Goal: Task Accomplishment & Management: Use online tool/utility

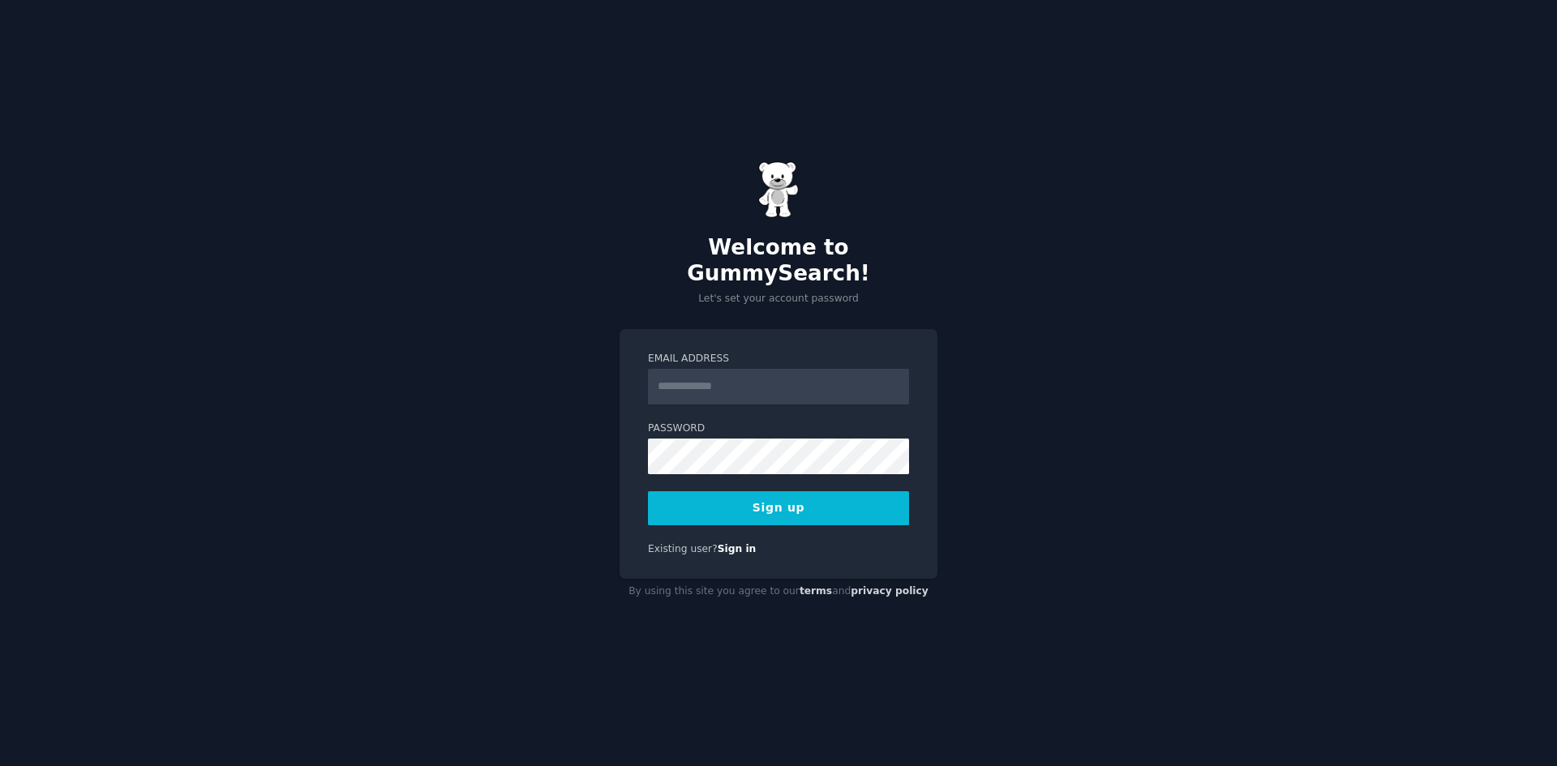
click at [702, 379] on input "Email Address" at bounding box center [778, 387] width 261 height 36
type input "**********"
drag, startPoint x: 755, startPoint y: 484, endPoint x: 769, endPoint y: 484, distance: 13.8
click at [755, 491] on button "Sign up" at bounding box center [778, 508] width 261 height 34
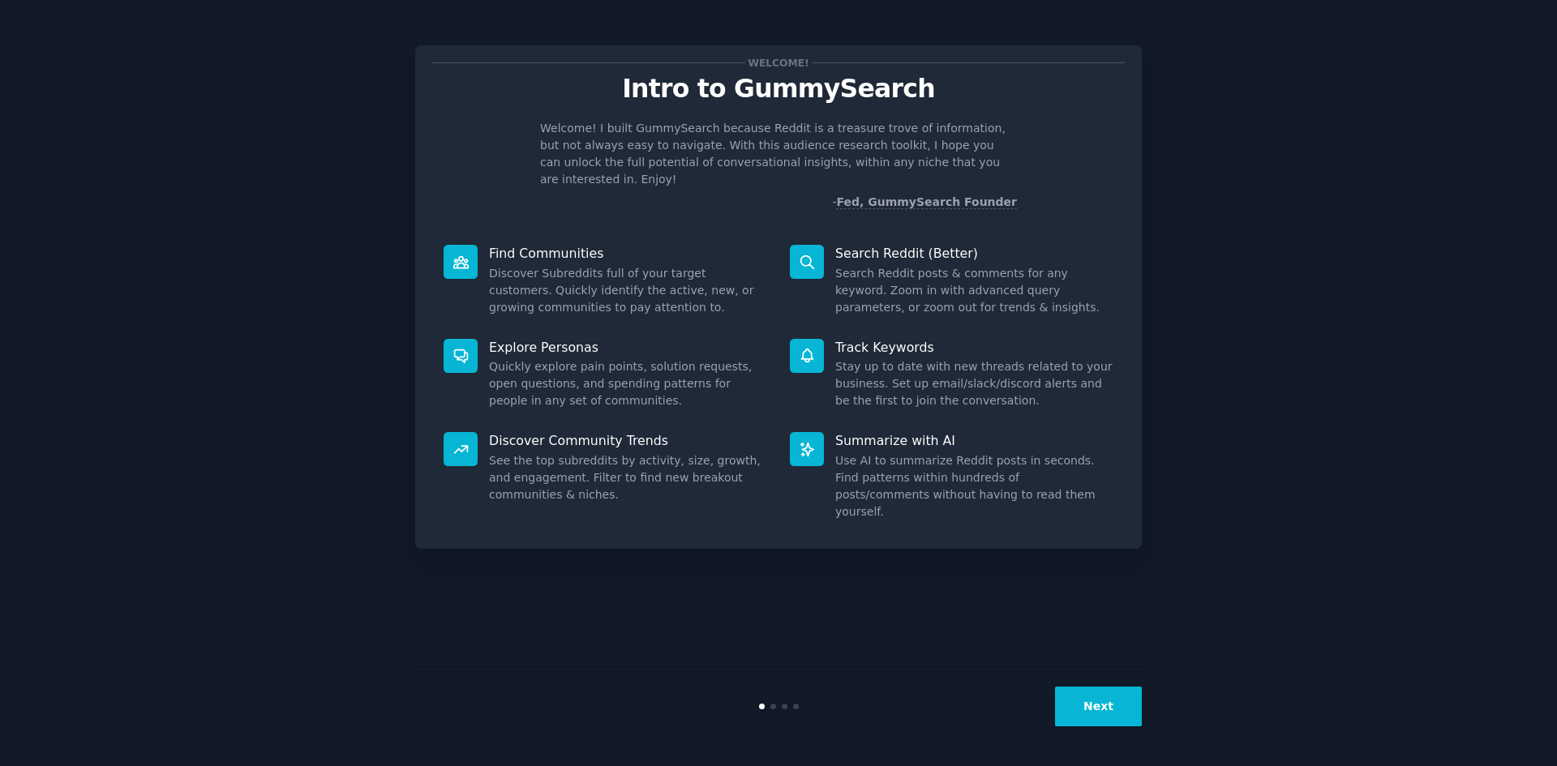
click at [1107, 713] on button "Next" at bounding box center [1098, 707] width 87 height 40
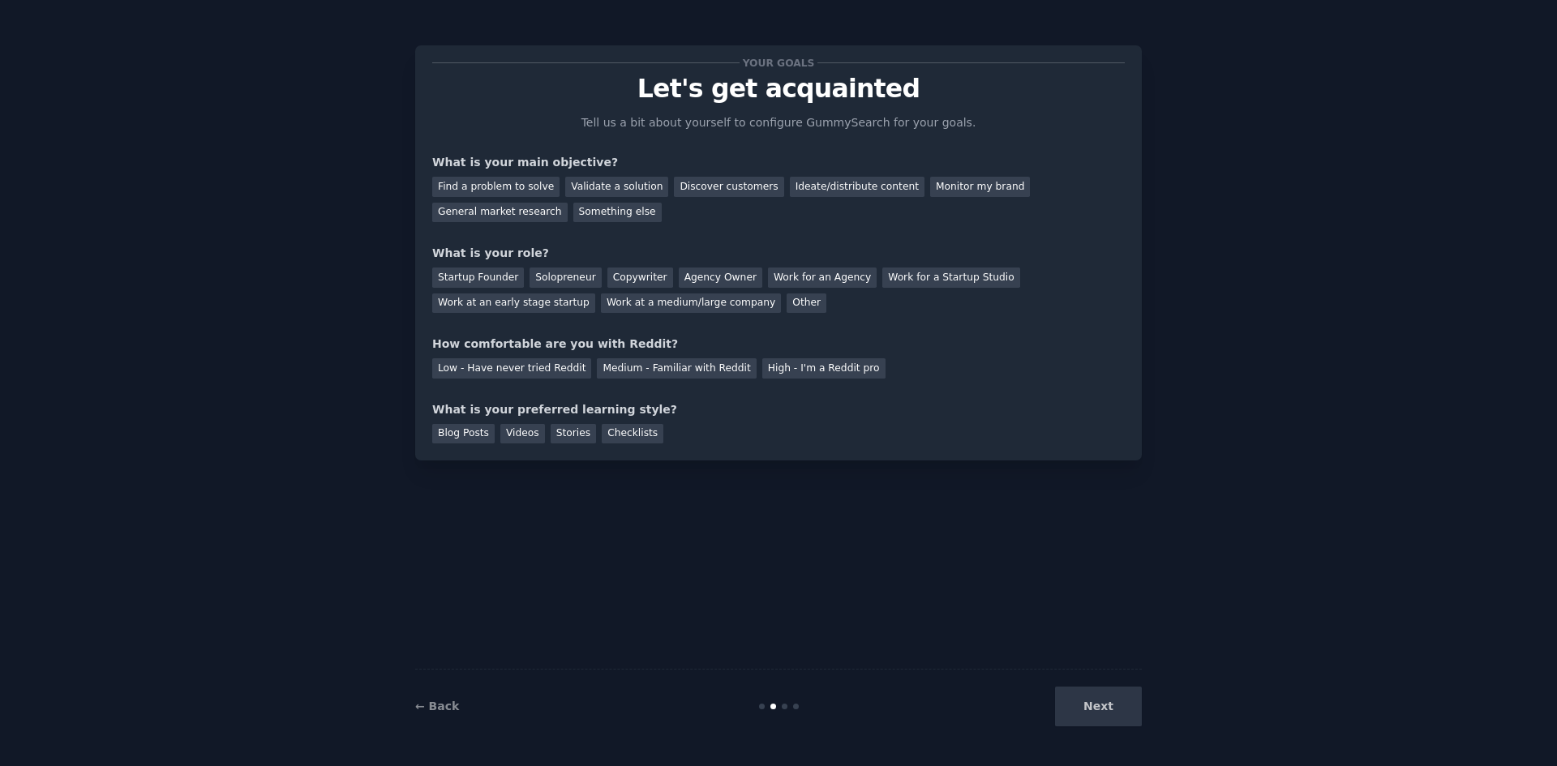
click at [1107, 713] on div "Next" at bounding box center [1020, 707] width 242 height 40
click at [515, 191] on div "Find a problem to solve" at bounding box center [495, 187] width 127 height 20
click at [570, 181] on div "Validate a solution" at bounding box center [616, 187] width 103 height 20
click at [514, 193] on div "Find a problem to solve" at bounding box center [495, 187] width 127 height 20
click at [467, 279] on div "Startup Founder" at bounding box center [478, 278] width 92 height 20
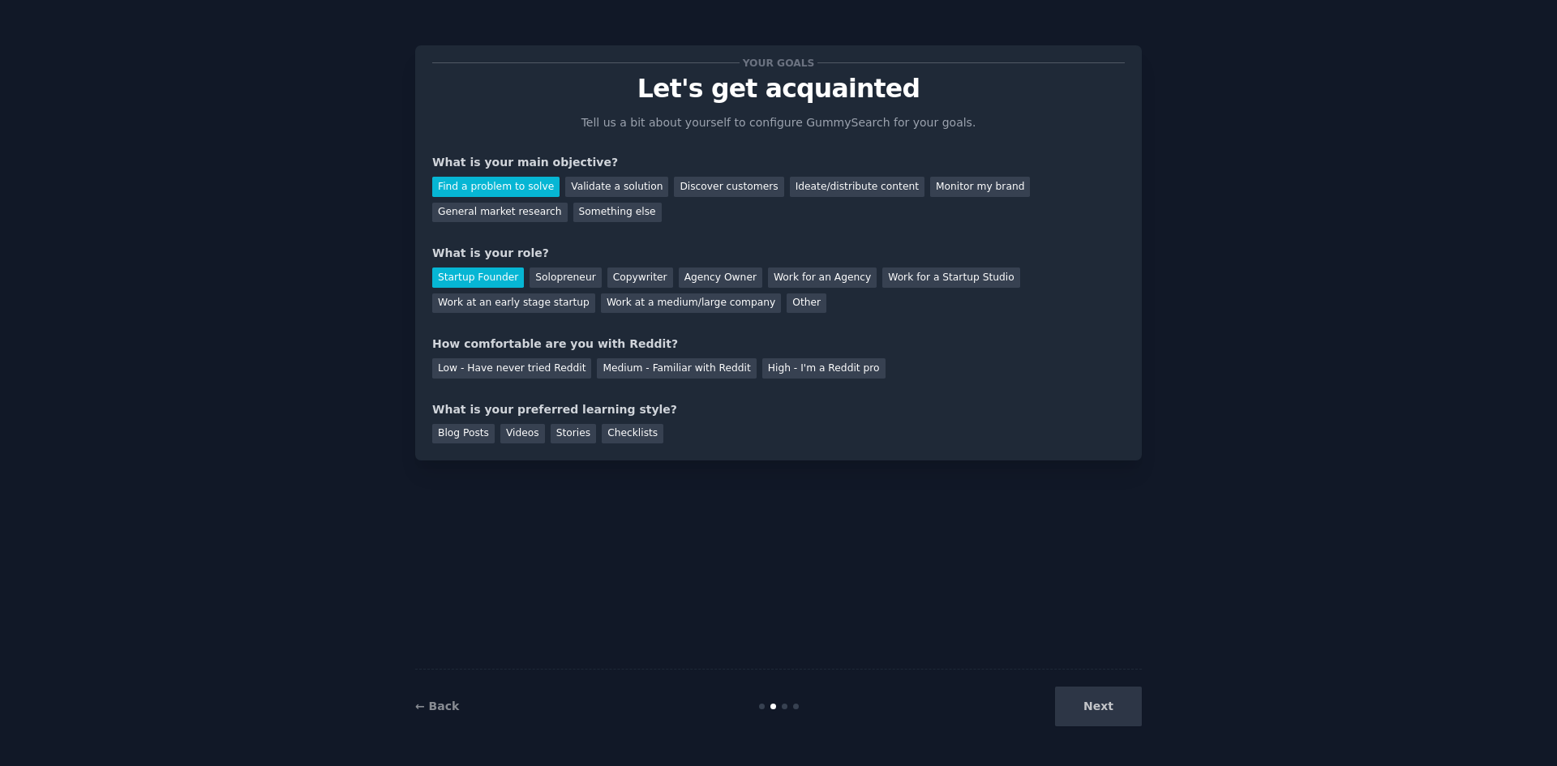
drag, startPoint x: 658, startPoint y: 375, endPoint x: 631, endPoint y: 402, distance: 37.8
click at [657, 375] on div "Medium - Familiar with Reddit" at bounding box center [676, 368] width 159 height 20
drag, startPoint x: 456, startPoint y: 431, endPoint x: 467, endPoint y: 433, distance: 10.8
click at [459, 431] on div "Blog Posts" at bounding box center [463, 434] width 62 height 20
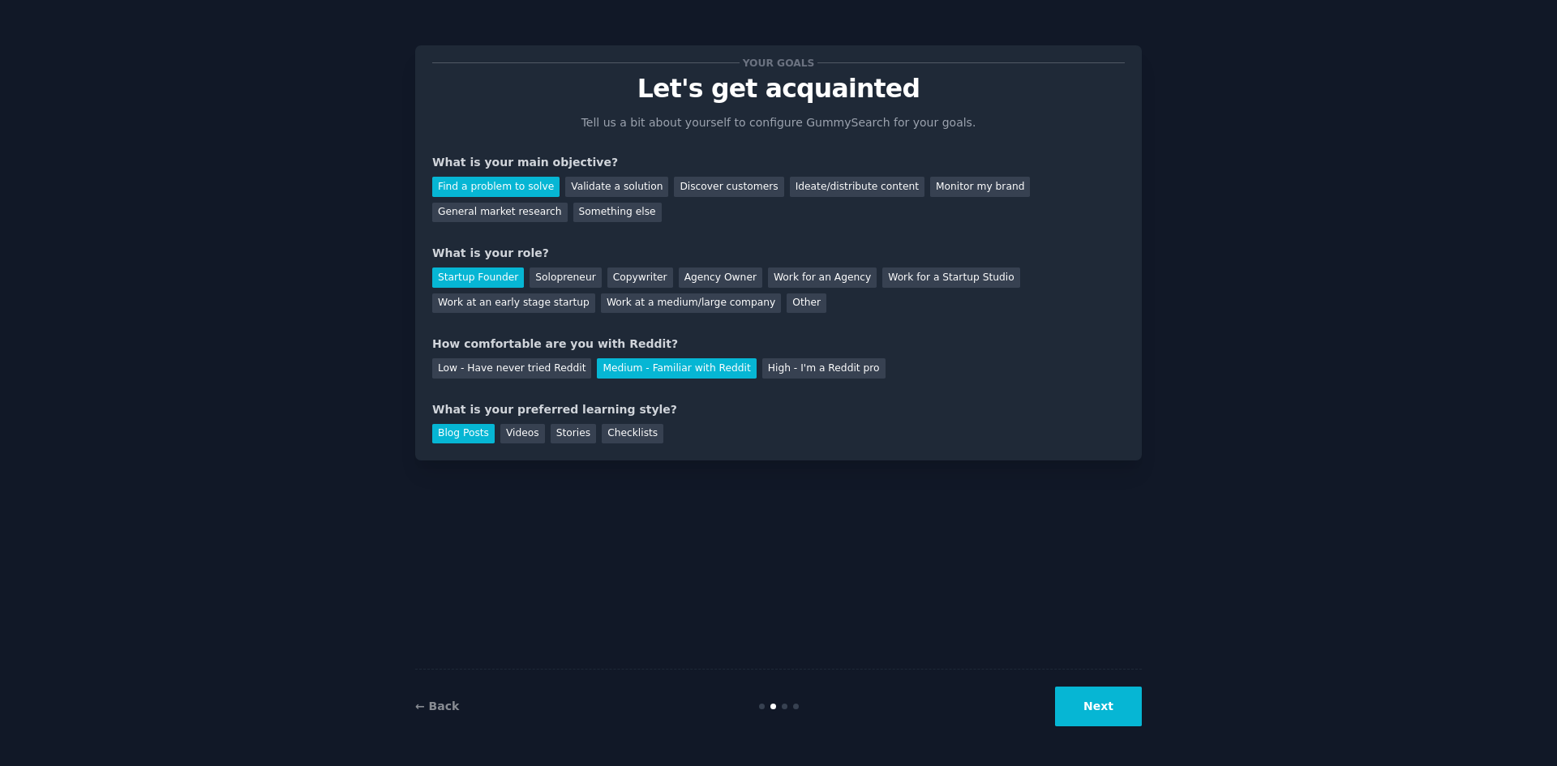
click at [1099, 709] on button "Next" at bounding box center [1098, 707] width 87 height 40
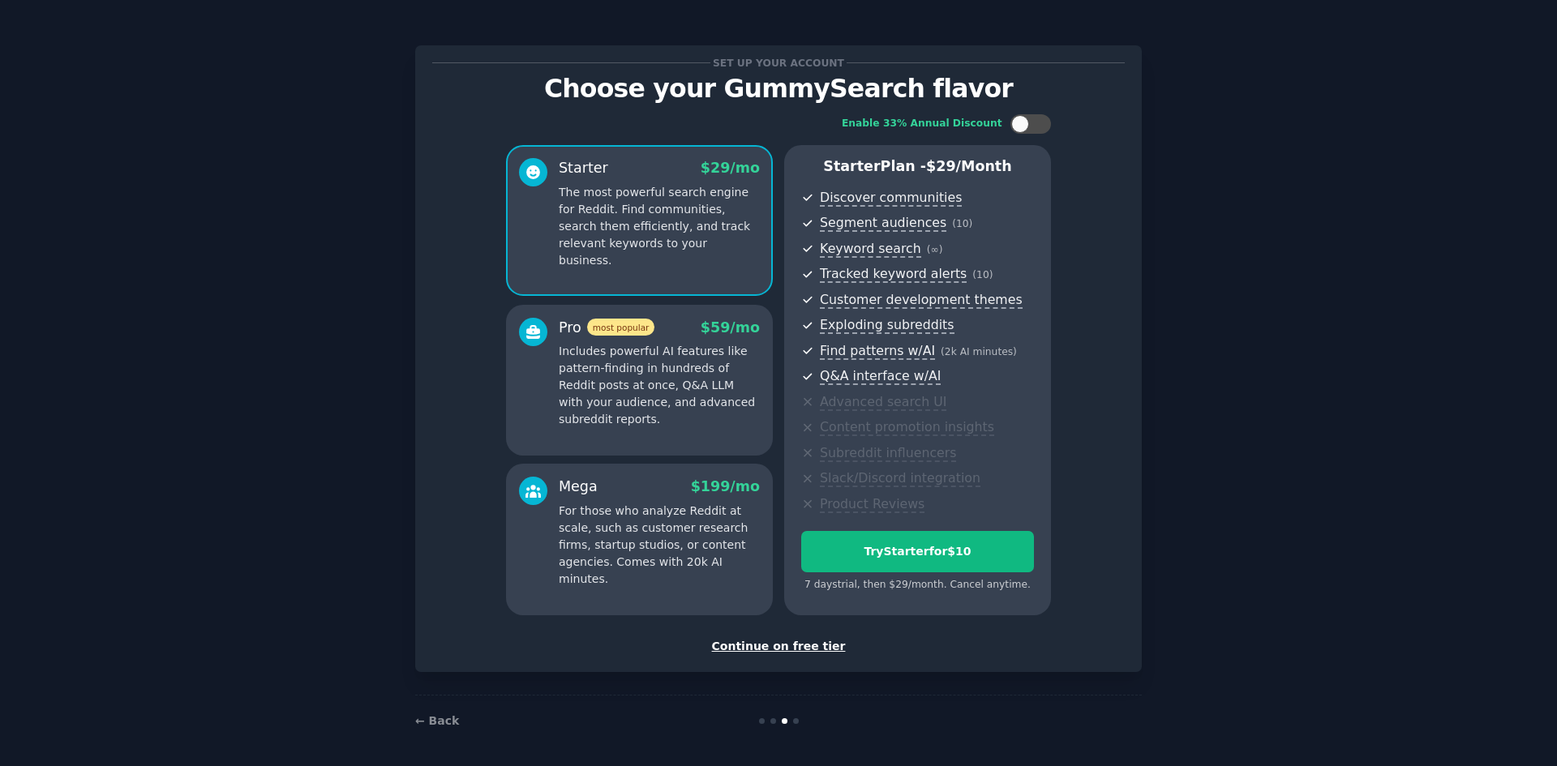
click at [787, 642] on div "Continue on free tier" at bounding box center [778, 646] width 692 height 17
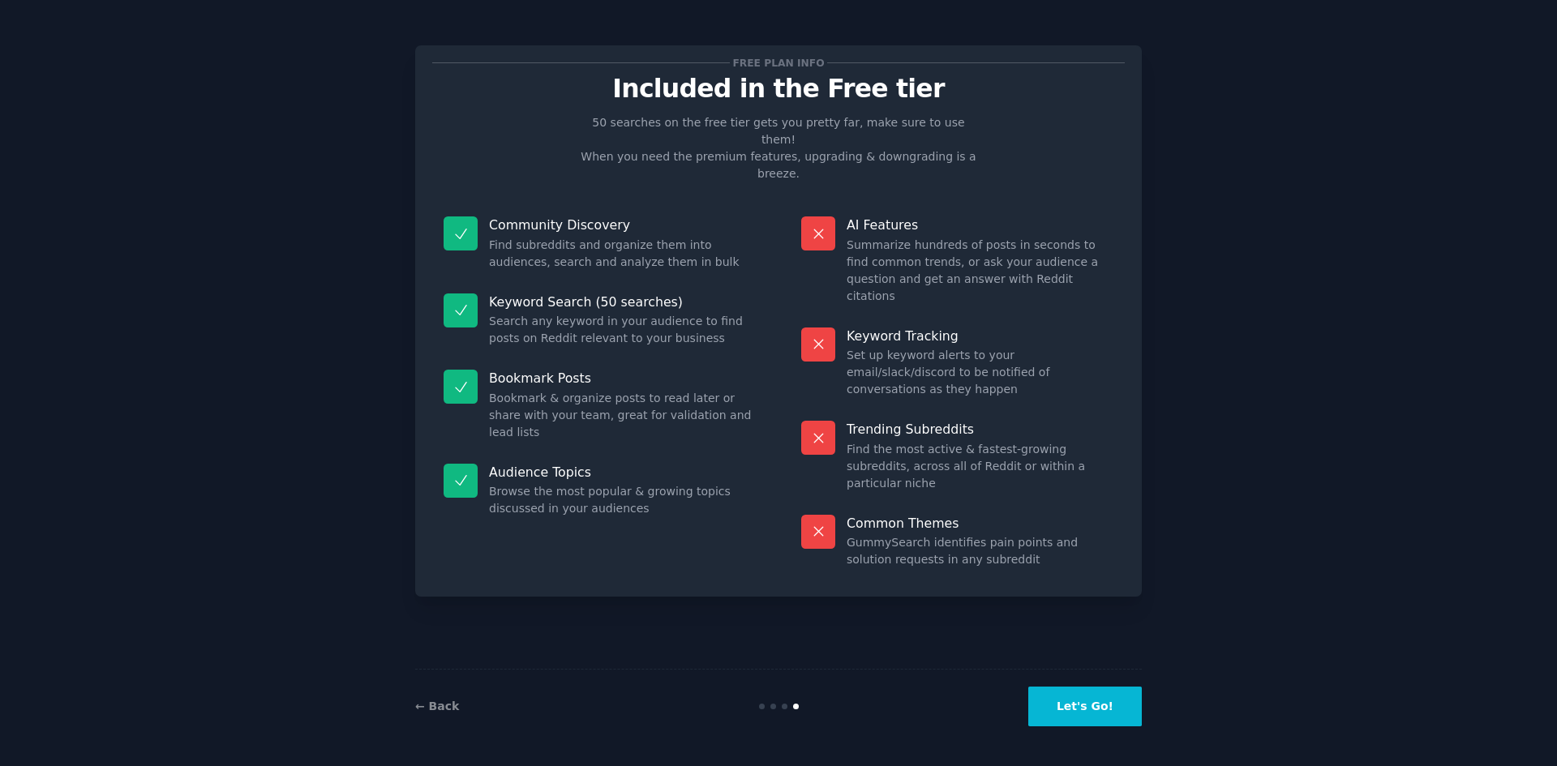
click at [1068, 713] on button "Let's Go!" at bounding box center [1085, 707] width 114 height 40
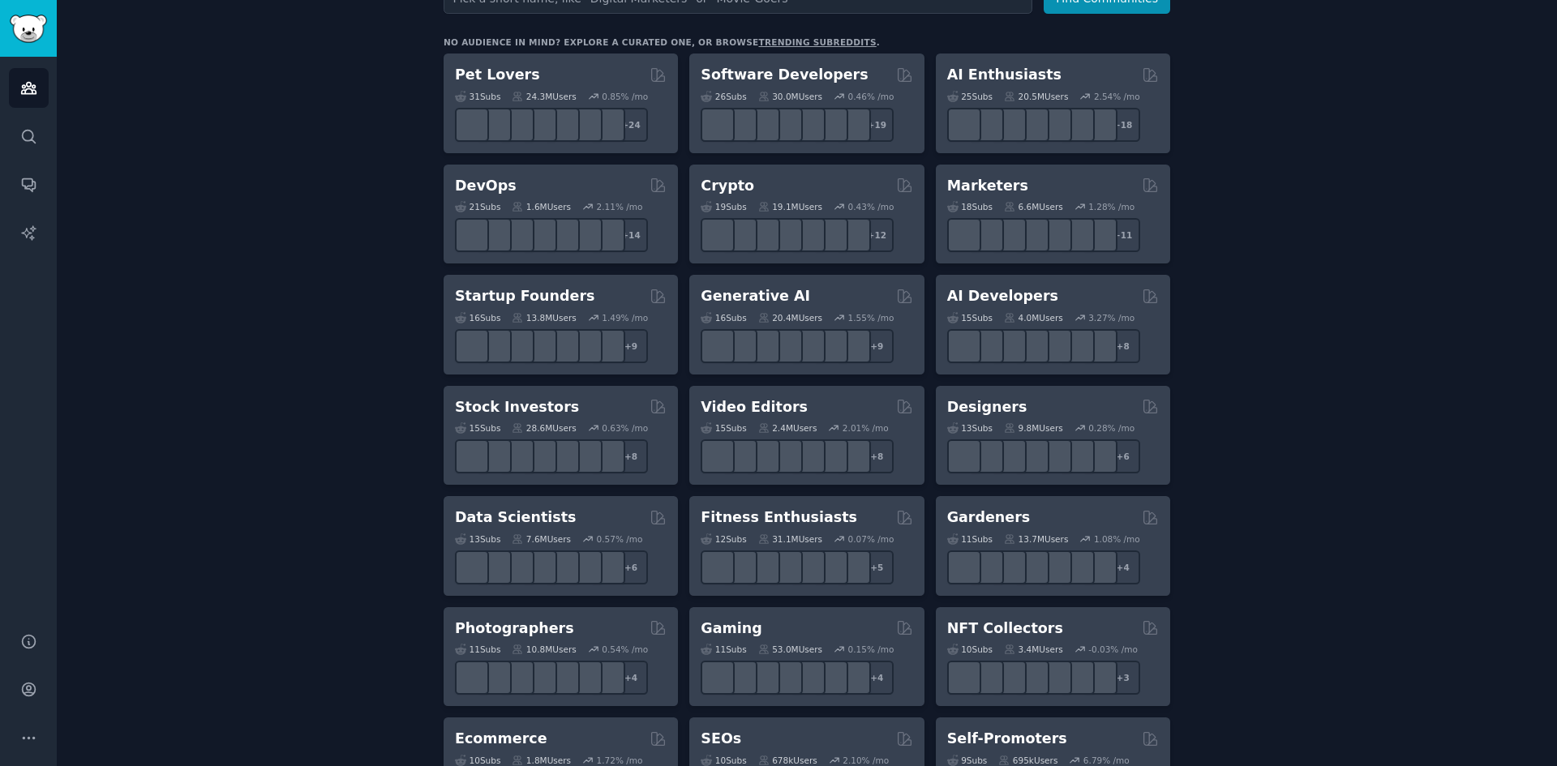
scroll to position [162, 0]
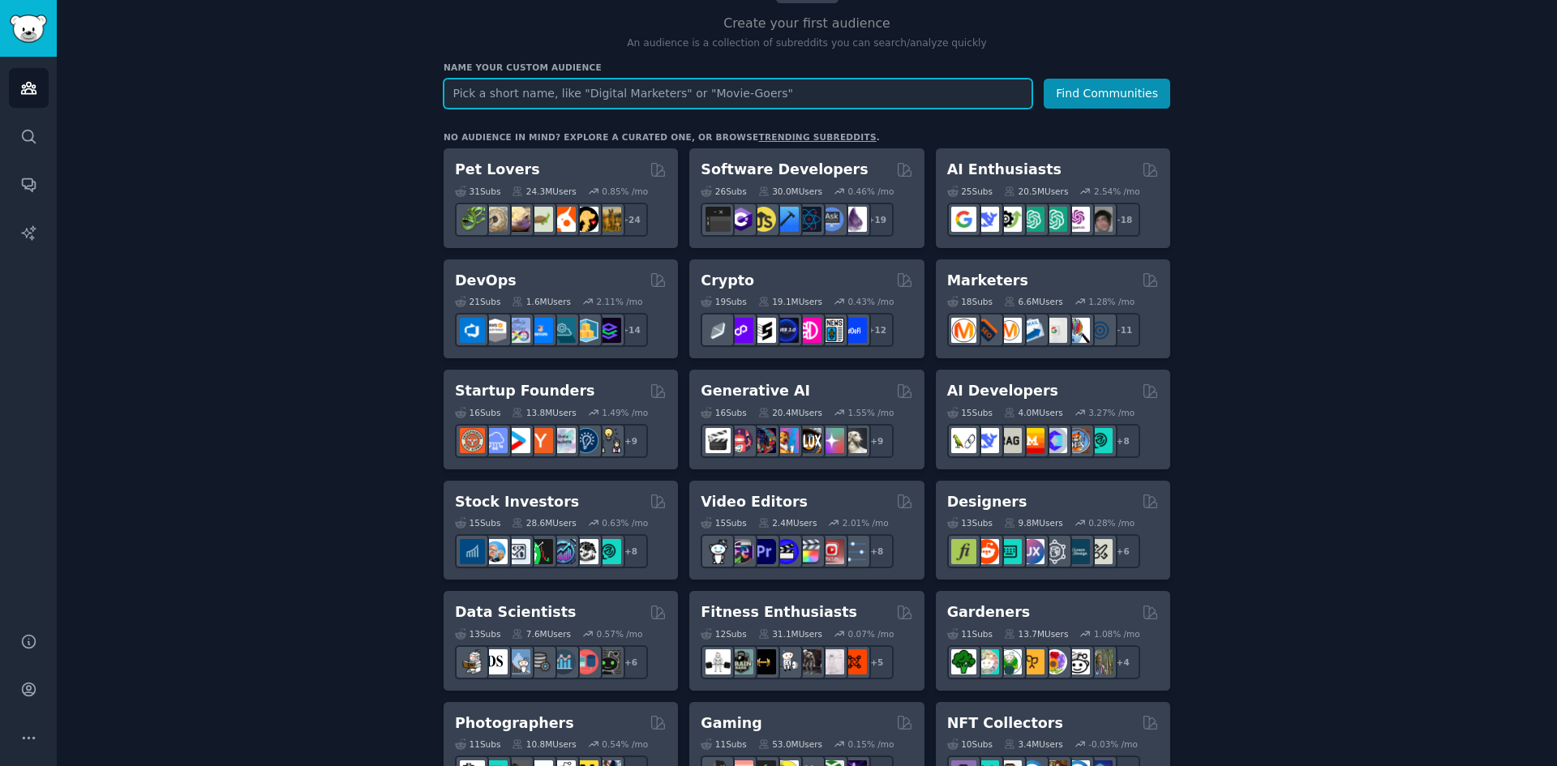
click at [788, 92] on input "text" at bounding box center [737, 94] width 589 height 30
drag, startPoint x: 846, startPoint y: 94, endPoint x: 433, endPoint y: 93, distance: 412.7
click at [508, 94] on input "PDF" at bounding box center [737, 94] width 589 height 30
type input "P"
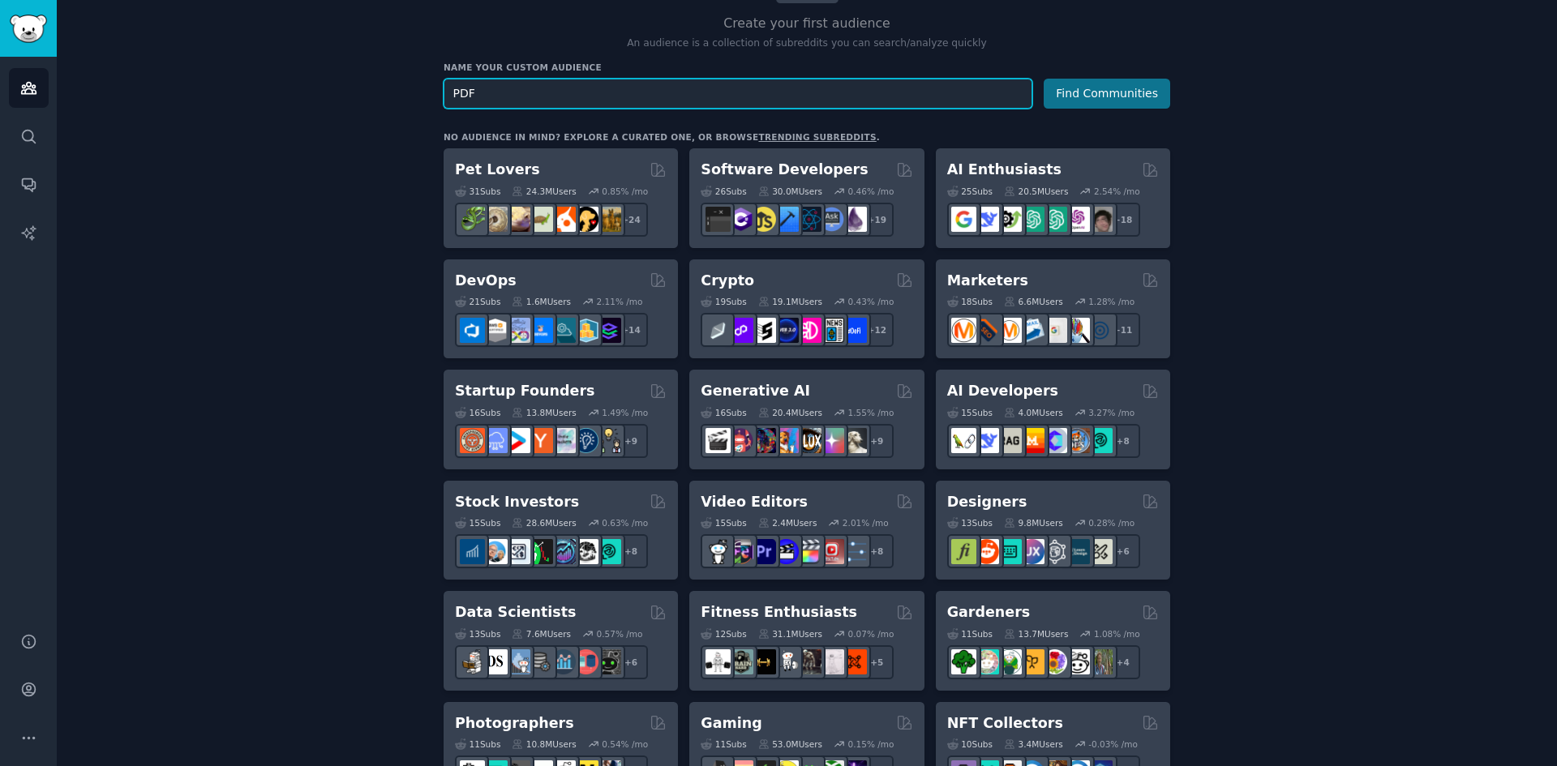
type input "PDF"
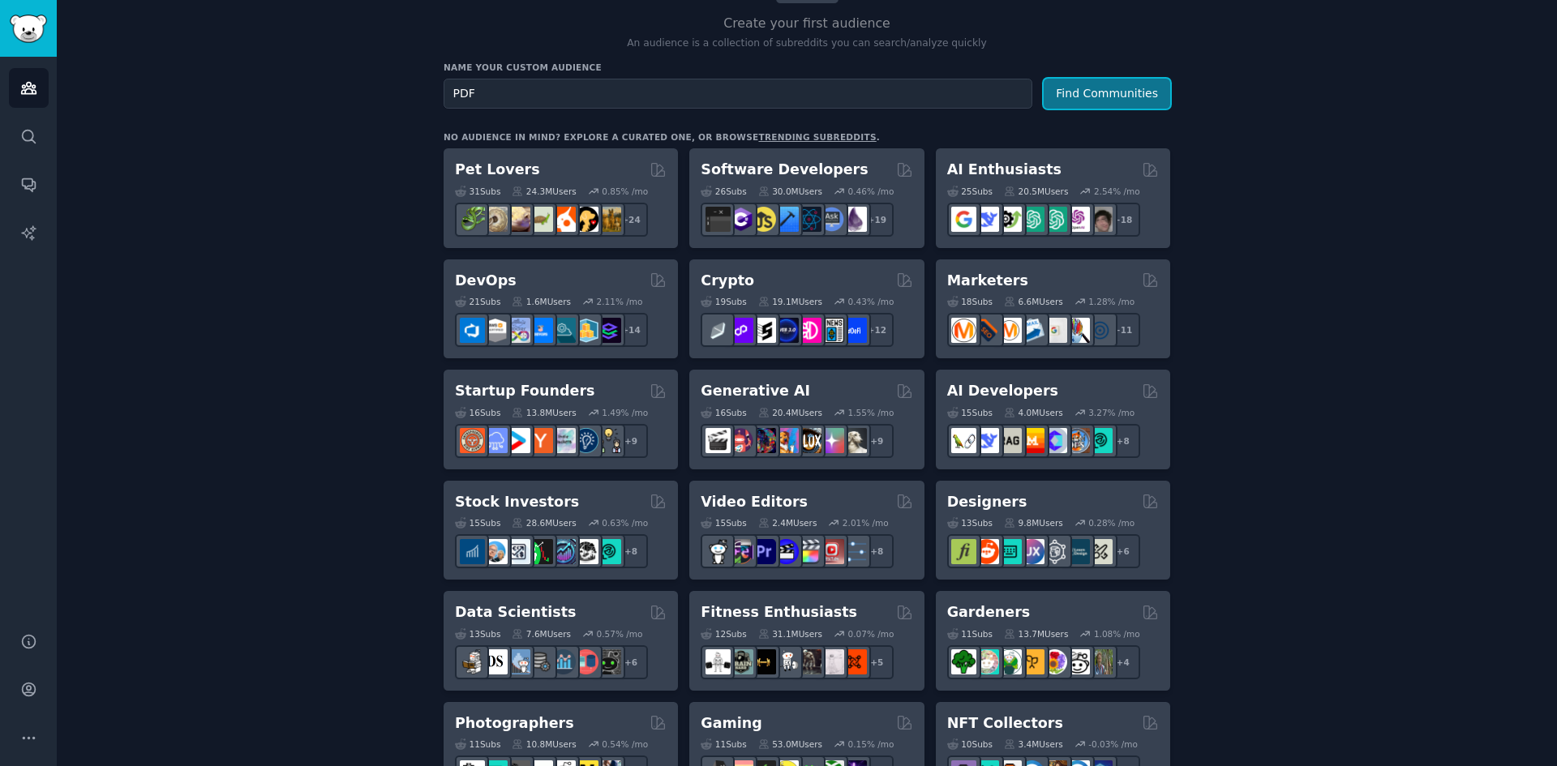
click at [1106, 101] on button "Find Communities" at bounding box center [1106, 94] width 126 height 30
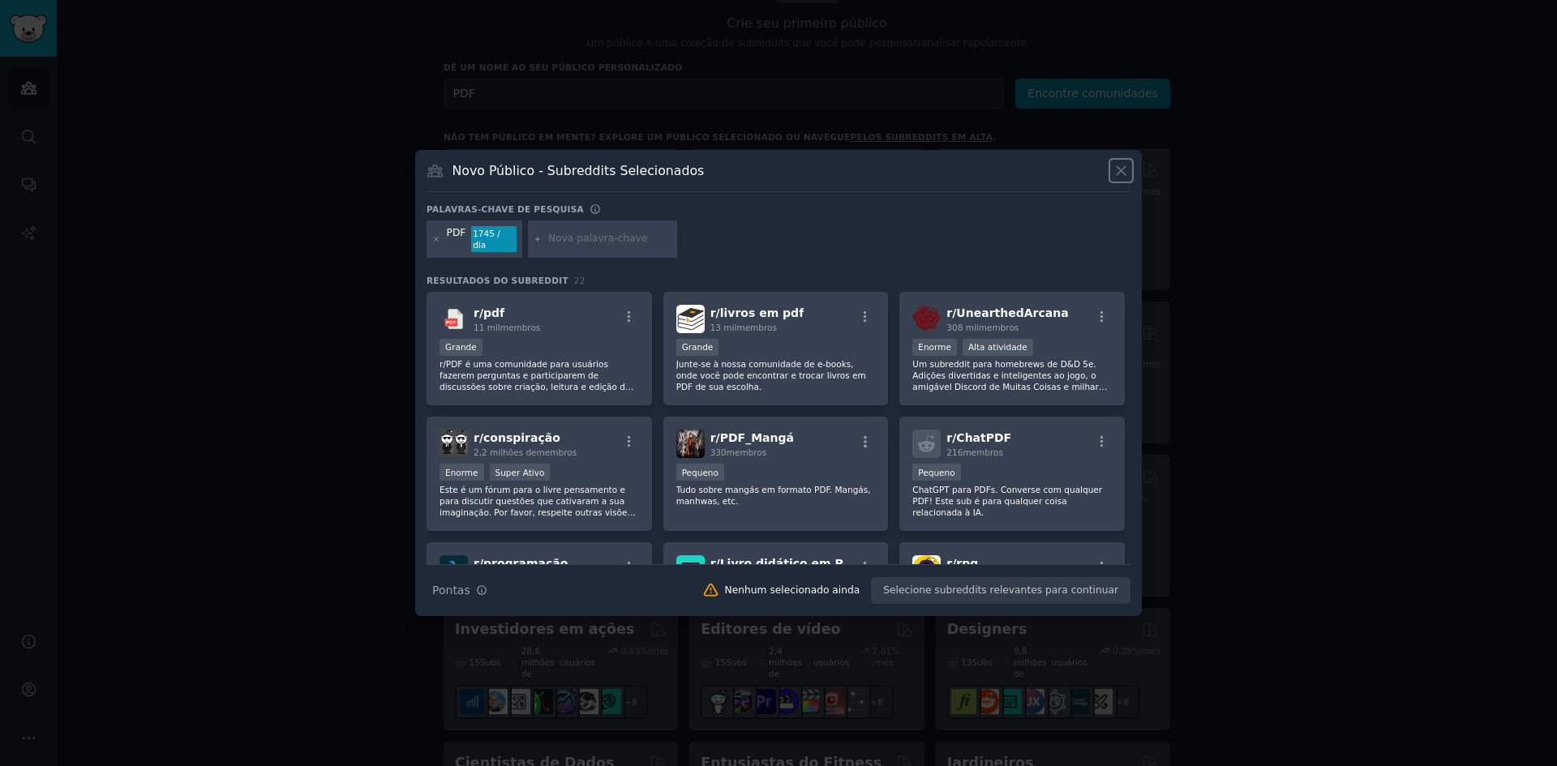
click at [1117, 176] on icon at bounding box center [1120, 170] width 17 height 17
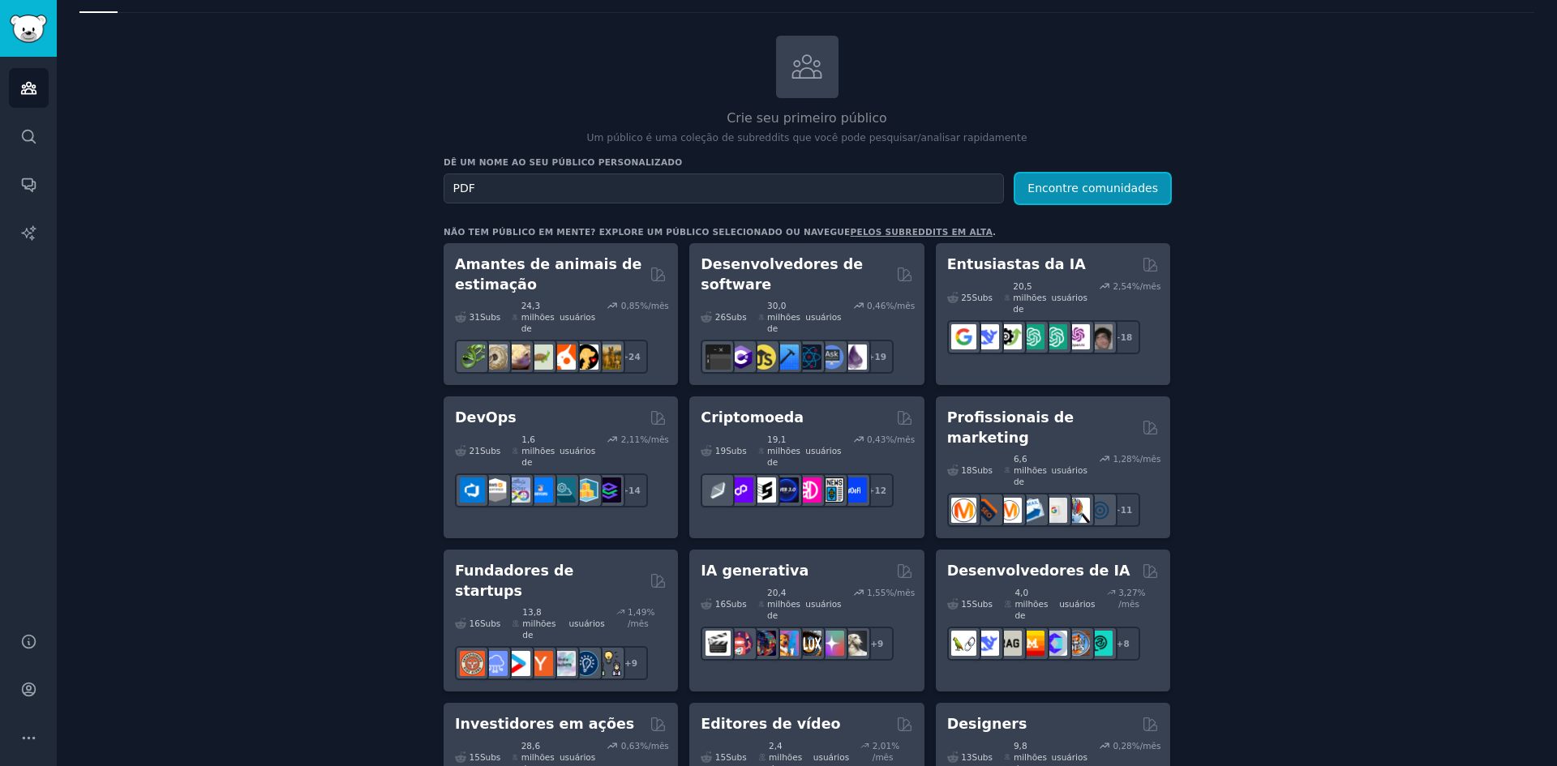
scroll to position [19, 0]
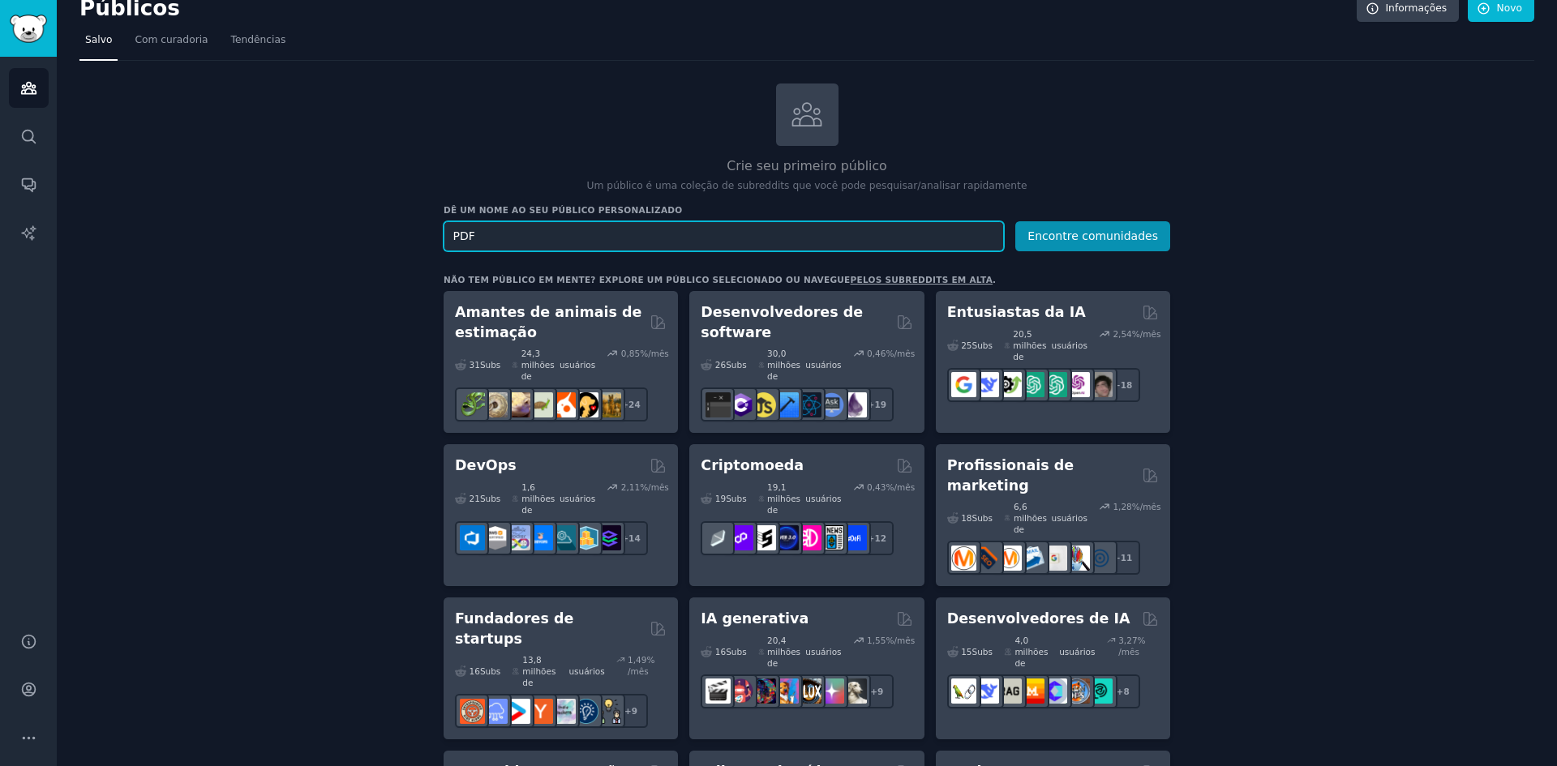
click at [657, 225] on input "PDF" at bounding box center [723, 236] width 560 height 30
drag, startPoint x: 658, startPoint y: 228, endPoint x: 179, endPoint y: 236, distance: 479.2
type input "n"
type input "notas fiscais"
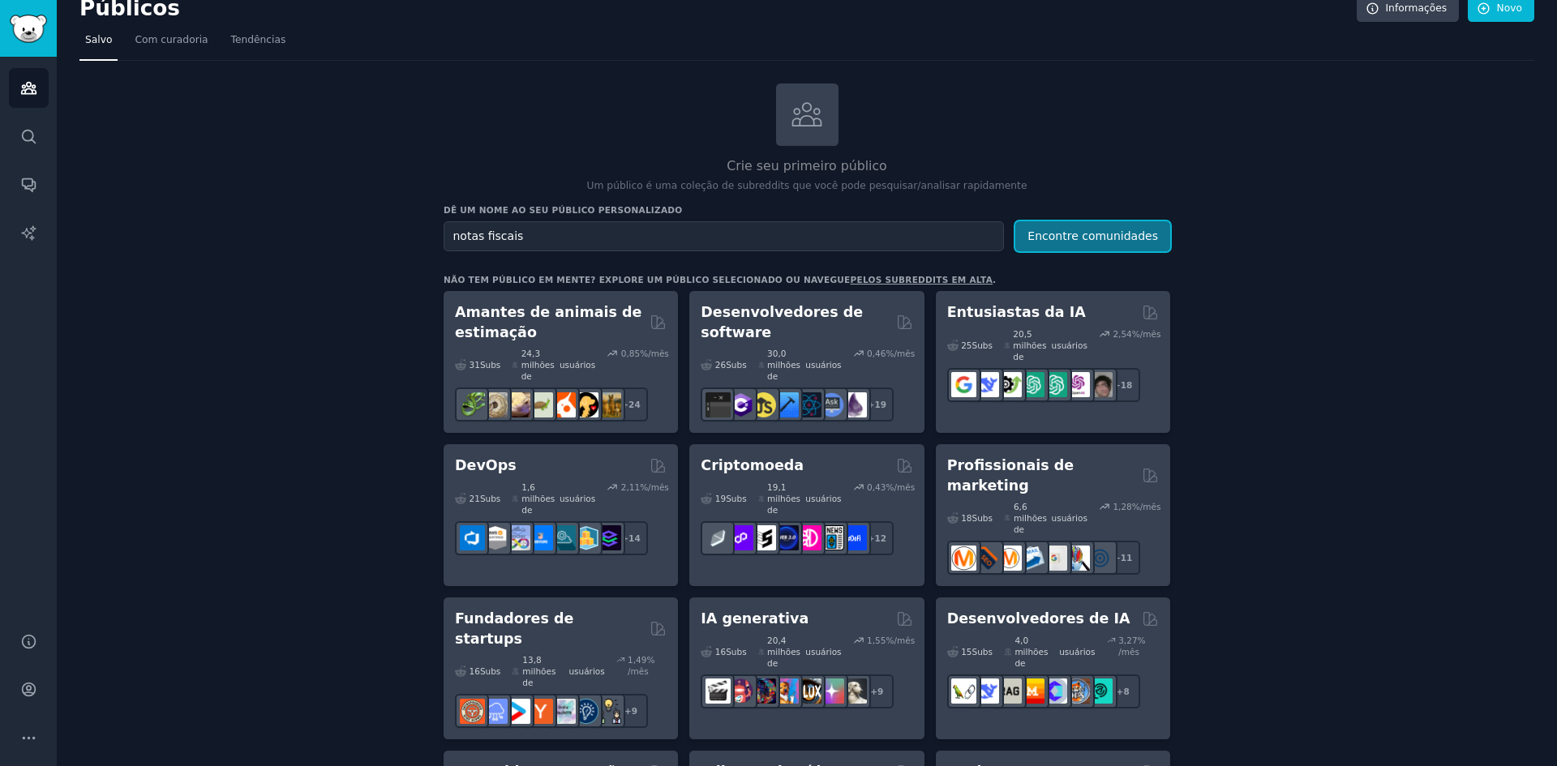
click at [1064, 222] on button "Encontre comunidades" at bounding box center [1092, 236] width 155 height 30
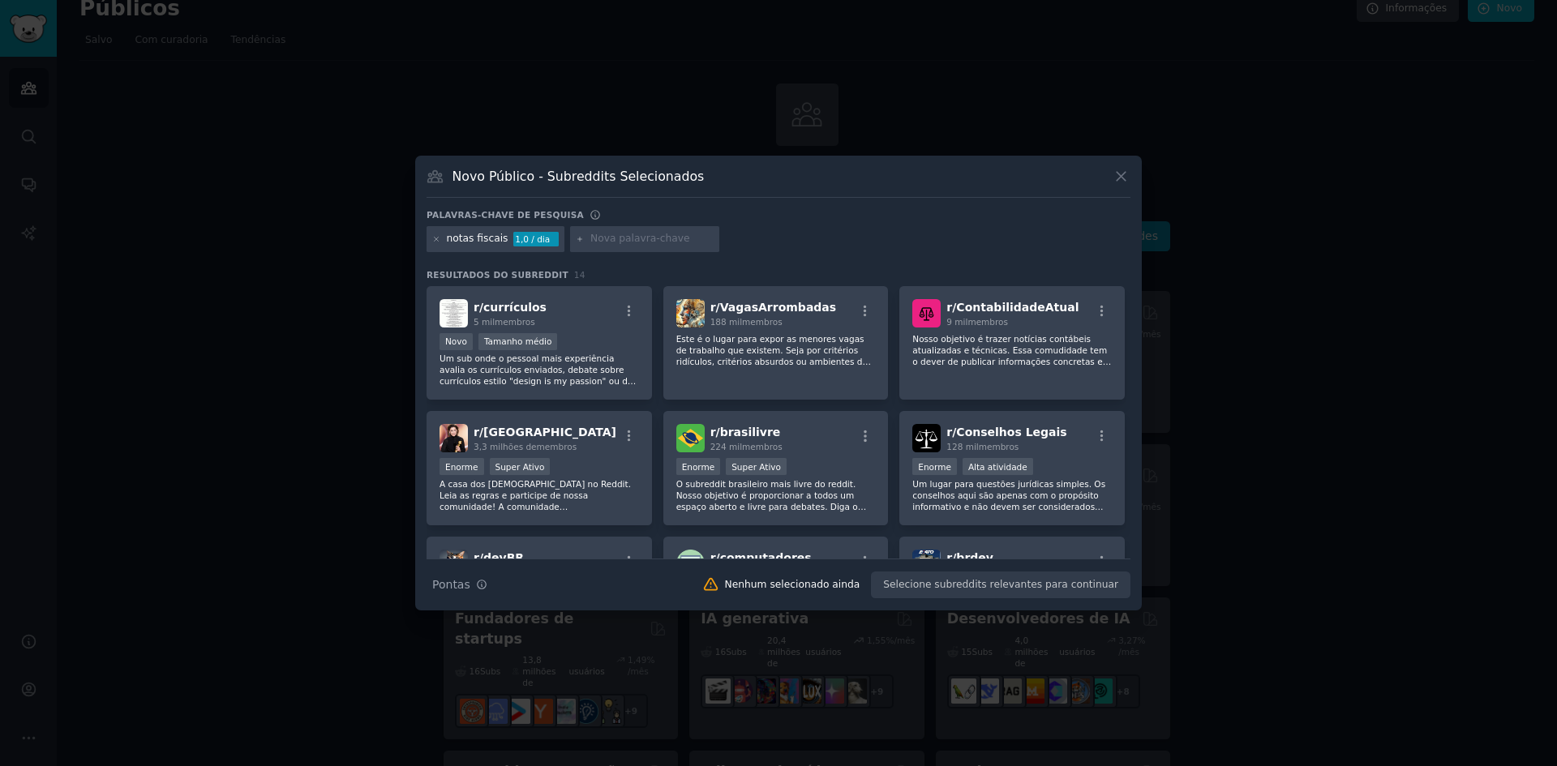
click at [1127, 183] on icon at bounding box center [1120, 176] width 17 height 17
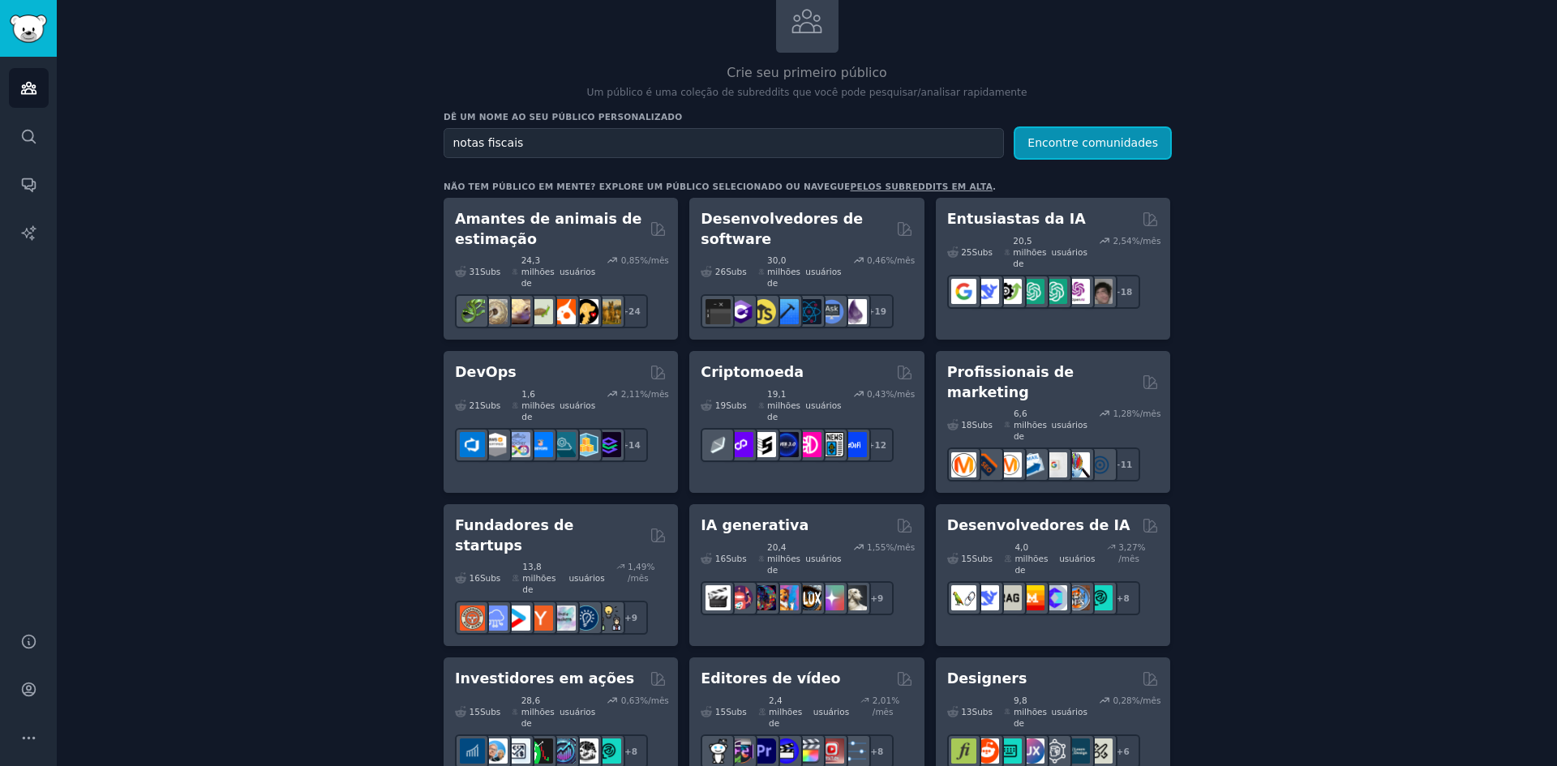
scroll to position [163, 0]
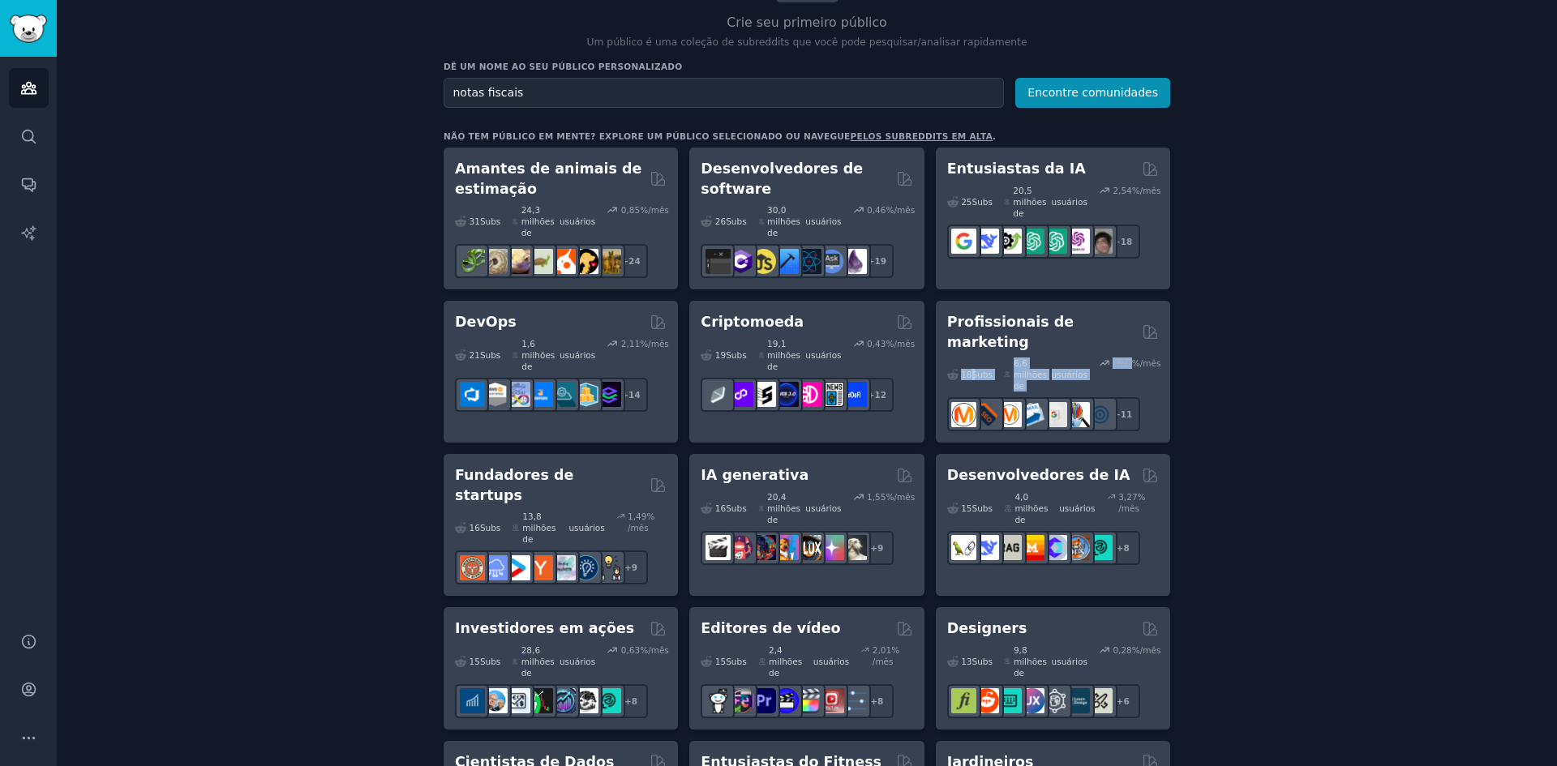
drag, startPoint x: 1552, startPoint y: 286, endPoint x: 1553, endPoint y: 325, distance: 39.0
click at [1553, 325] on main "Públicos Informações Novo Salvo Com curadoria Tendências Crie seu primeiro públ…" at bounding box center [807, 383] width 1500 height 766
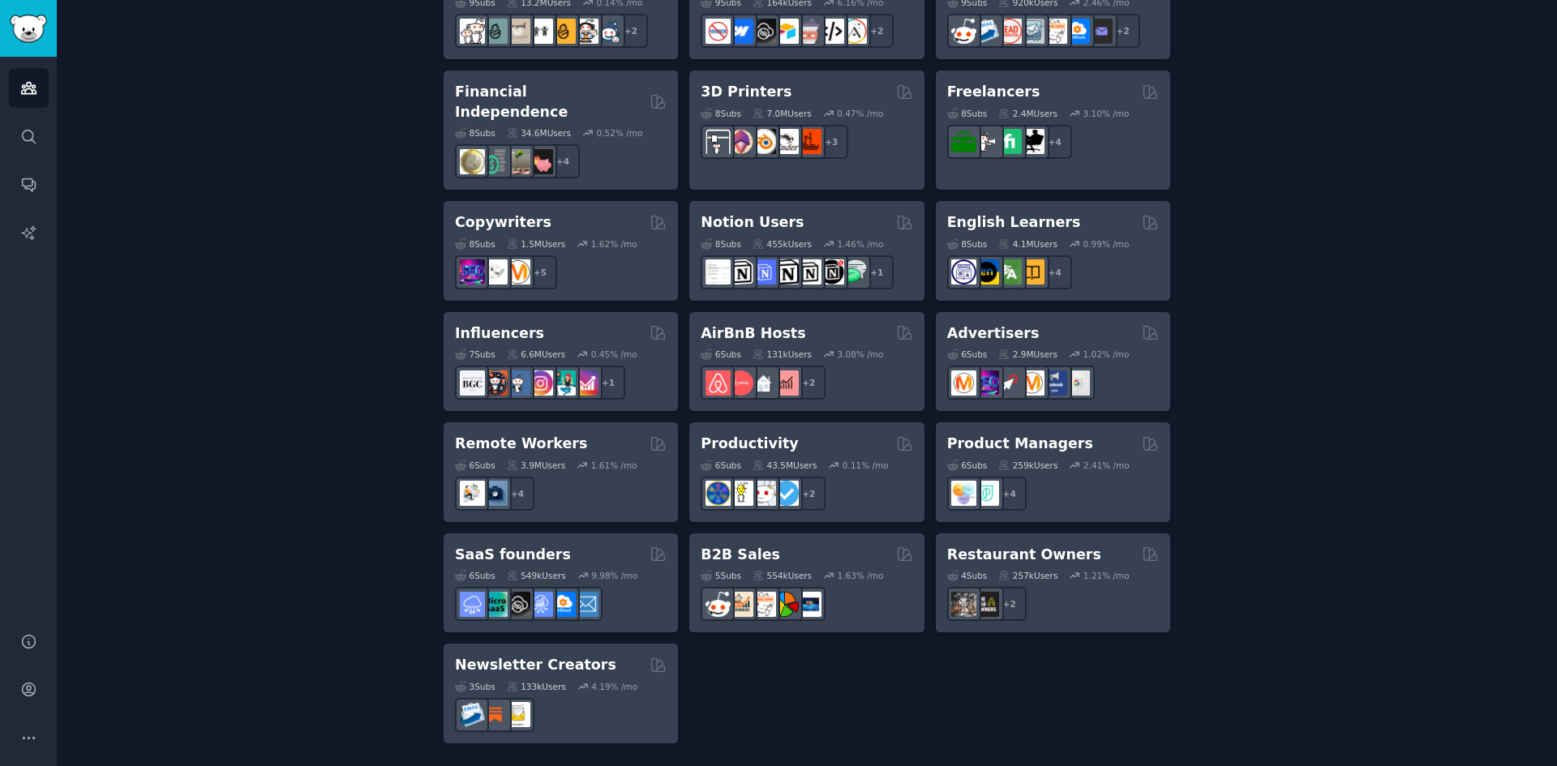
scroll to position [1104, 0]
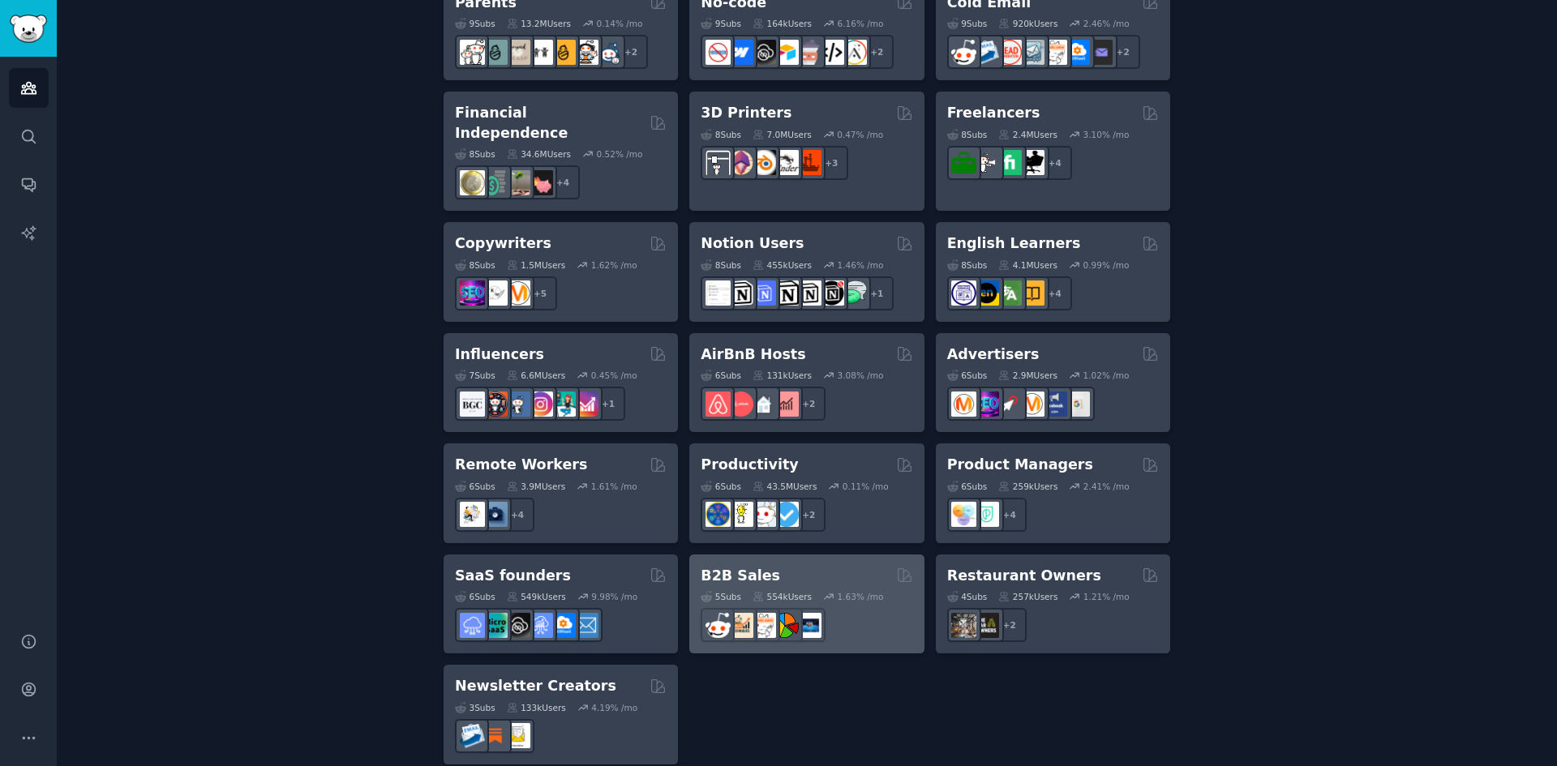
click at [770, 566] on div "B2B Sales" at bounding box center [806, 576] width 212 height 20
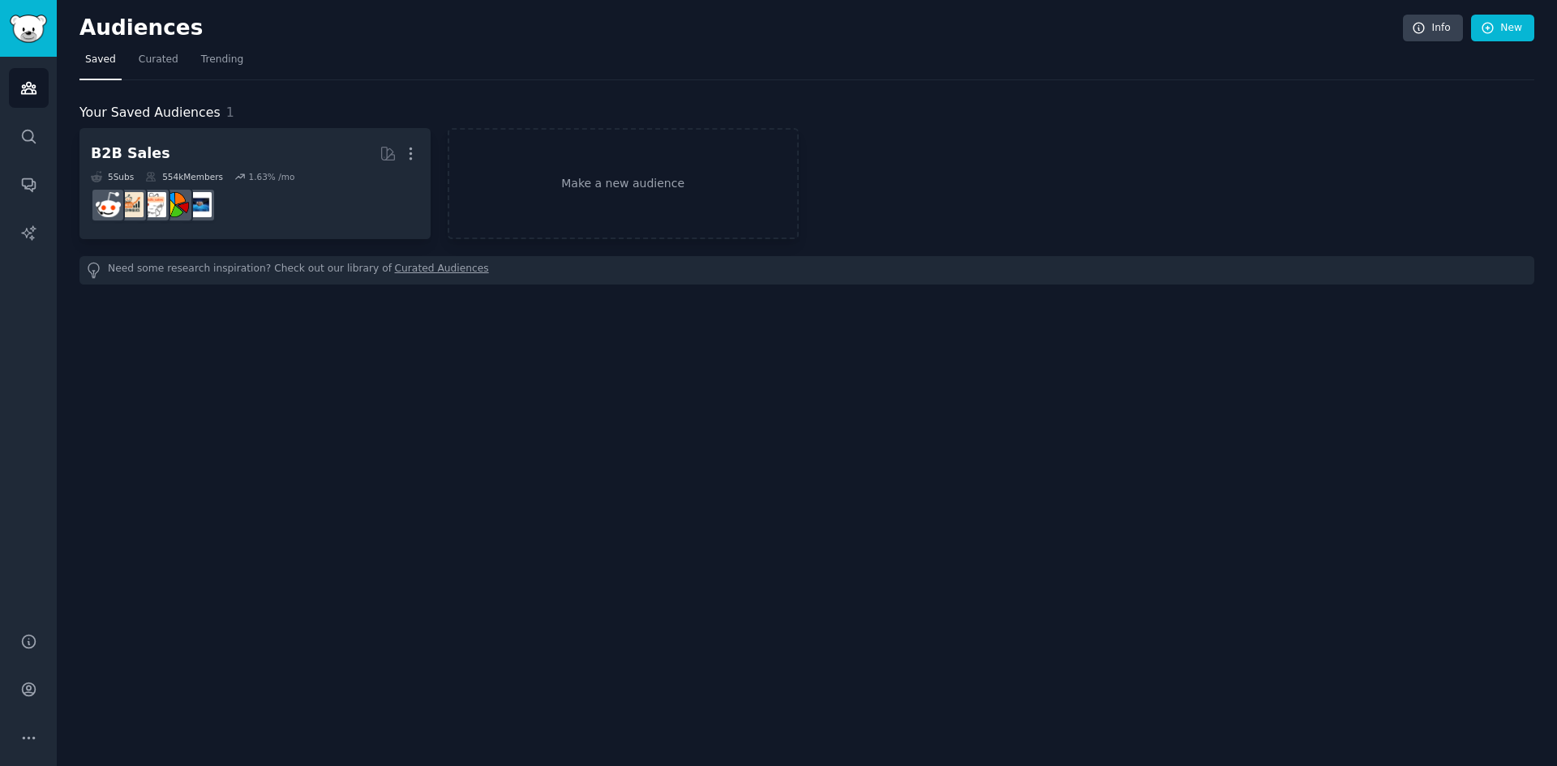
click at [540, 464] on div "Audiences Info New Saved Curated Trending Your Saved Audiences 1 B2B Sales More…" at bounding box center [807, 383] width 1500 height 766
